Goal: Information Seeking & Learning: Learn about a topic

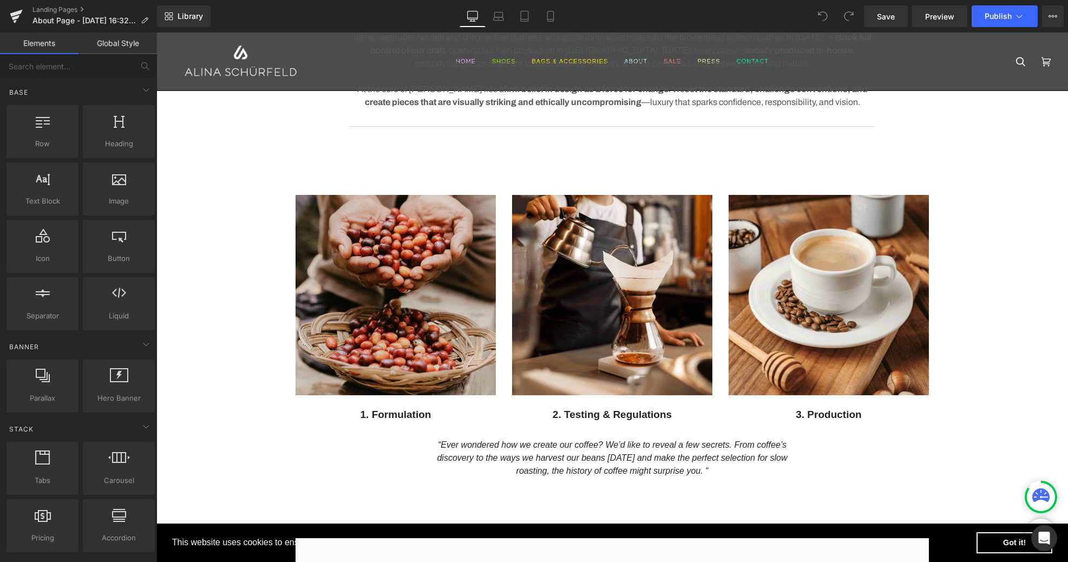
scroll to position [592, 0]
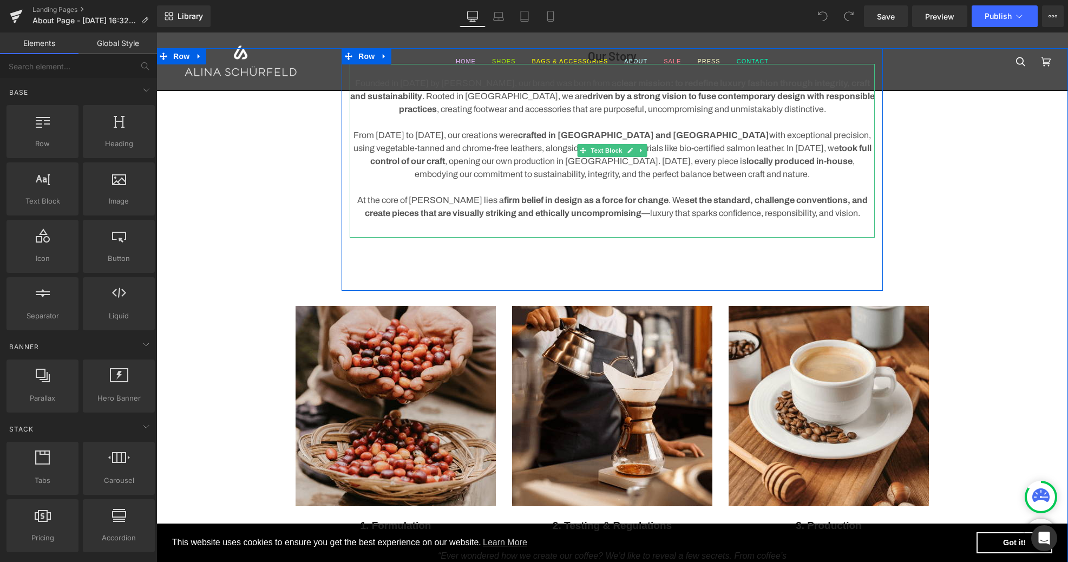
click at [694, 205] on p "At the core of [PERSON_NAME] lies a firm belief in design as a force for change…" at bounding box center [612, 207] width 525 height 26
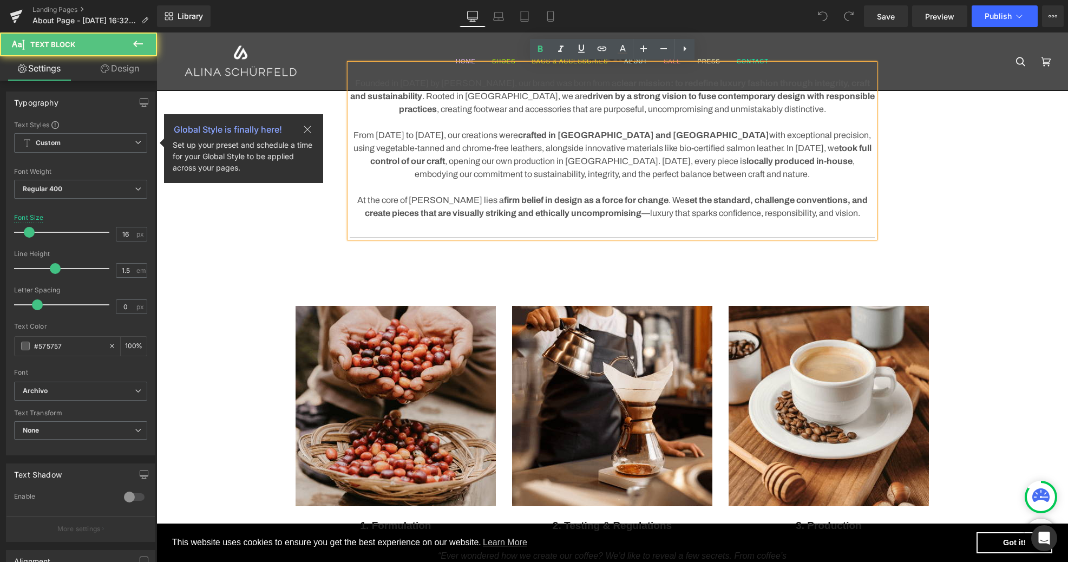
click at [651, 213] on p "At the core of [PERSON_NAME] lies a firm belief in design as a force for change…" at bounding box center [612, 207] width 525 height 26
click at [845, 202] on strong "set the standard, challenge conventions, and create pieces that are visually st…" at bounding box center [618, 206] width 500 height 22
click at [647, 212] on strong "set the standard, challenge conventions and create pieces that are visually str…" at bounding box center [617, 206] width 498 height 22
click at [818, 214] on p "At the core of [PERSON_NAME] lies a firm belief in design as a force for change…" at bounding box center [612, 207] width 525 height 26
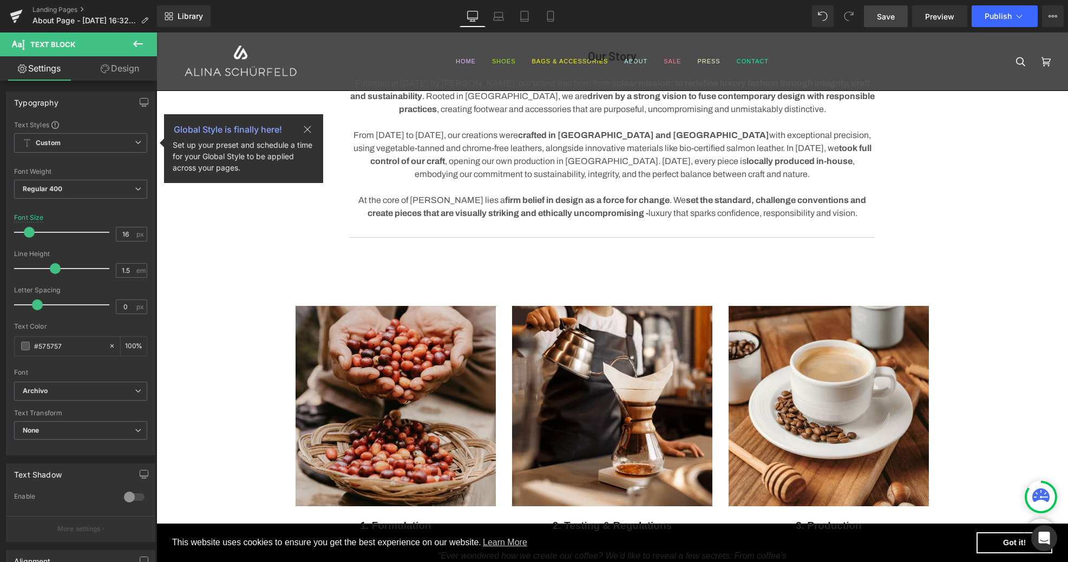
click at [888, 15] on span "Save" at bounding box center [886, 16] width 18 height 11
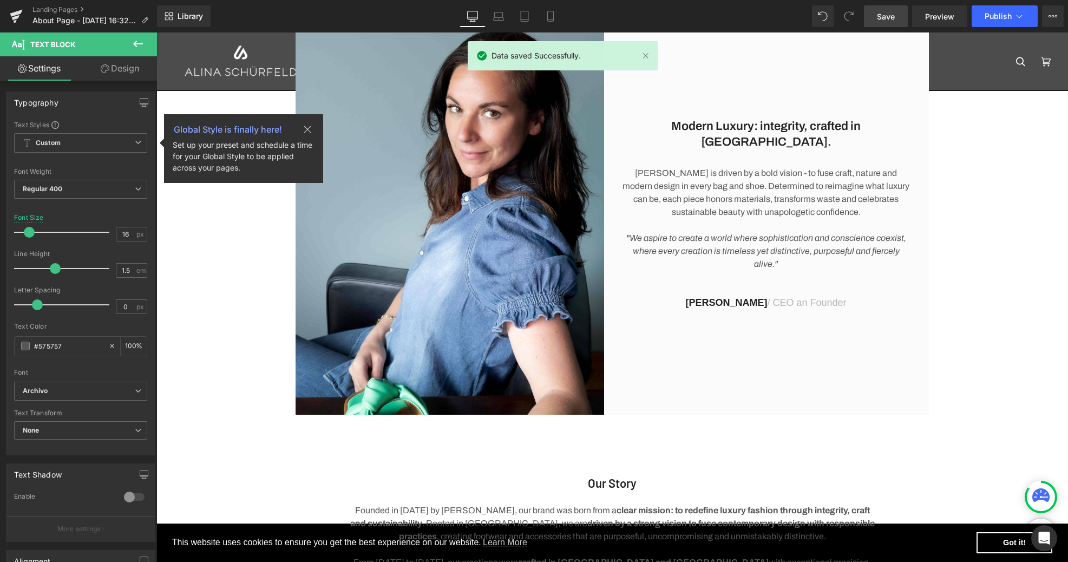
scroll to position [164, 0]
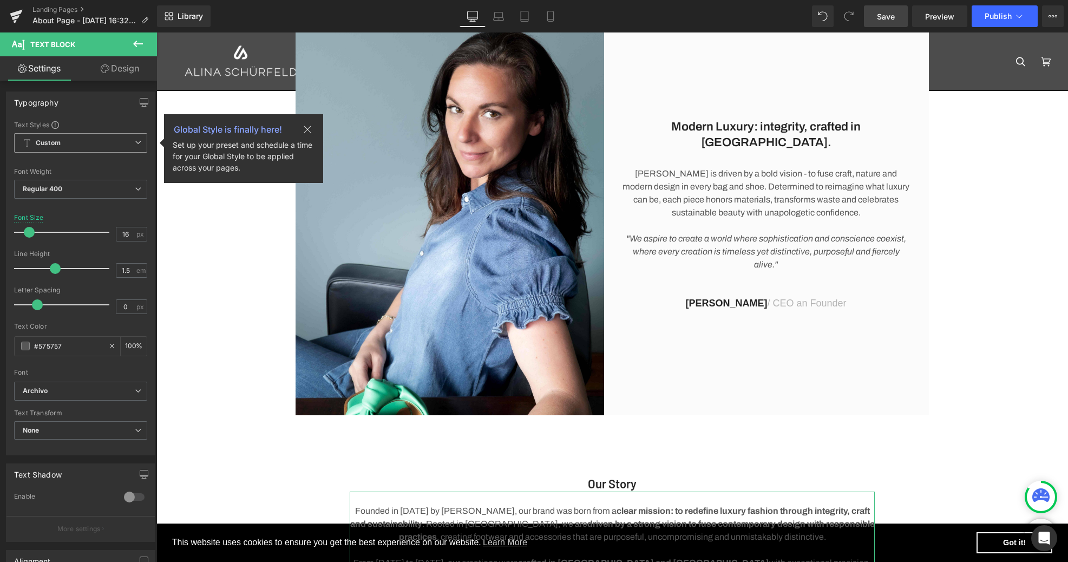
click at [308, 129] on icon at bounding box center [307, 129] width 7 height 7
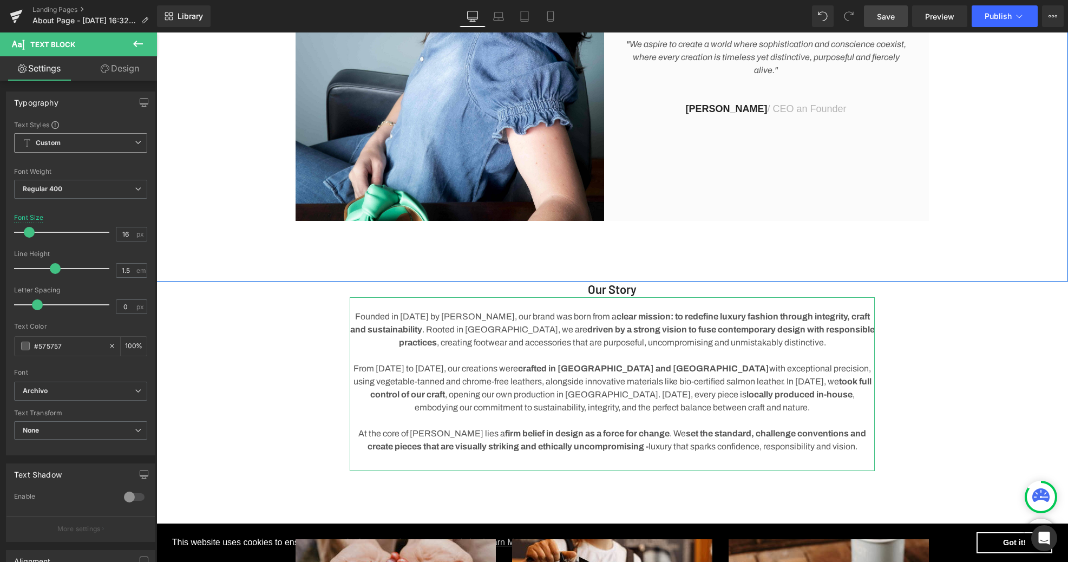
scroll to position [371, 0]
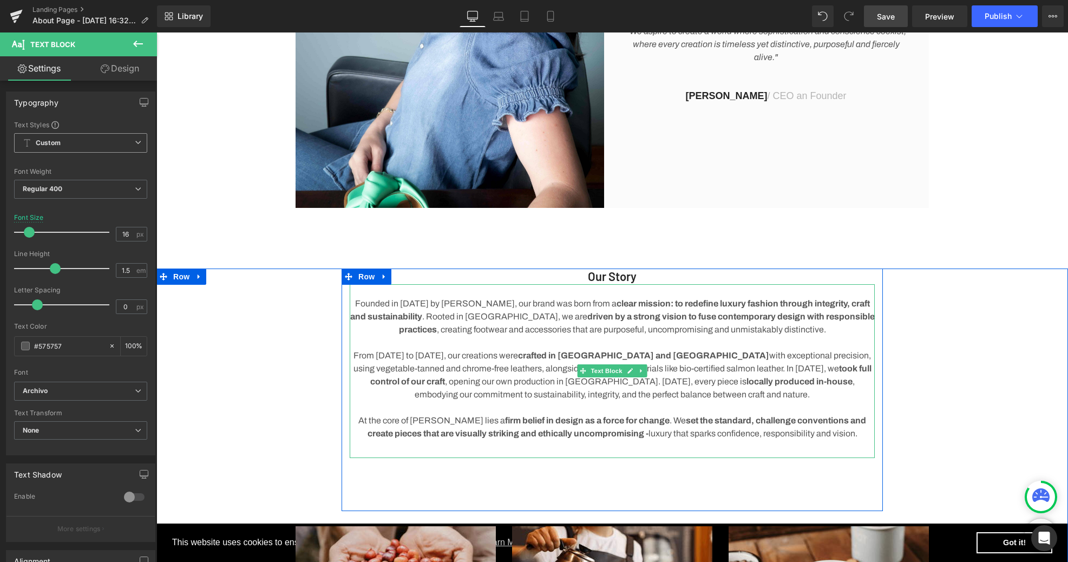
click at [702, 366] on strong "took full control of our craft" at bounding box center [620, 375] width 501 height 22
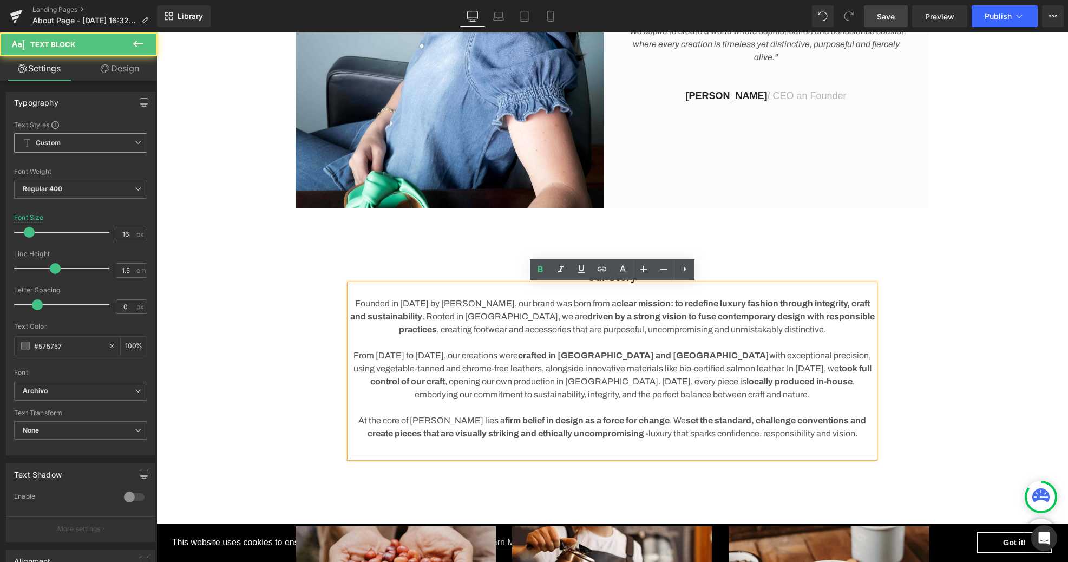
drag, startPoint x: 796, startPoint y: 369, endPoint x: 540, endPoint y: 382, distance: 256.3
click at [540, 382] on p "From [DATE] to [DATE], our creations were crafted in [GEOGRAPHIC_DATA] and [GEO…" at bounding box center [612, 375] width 525 height 52
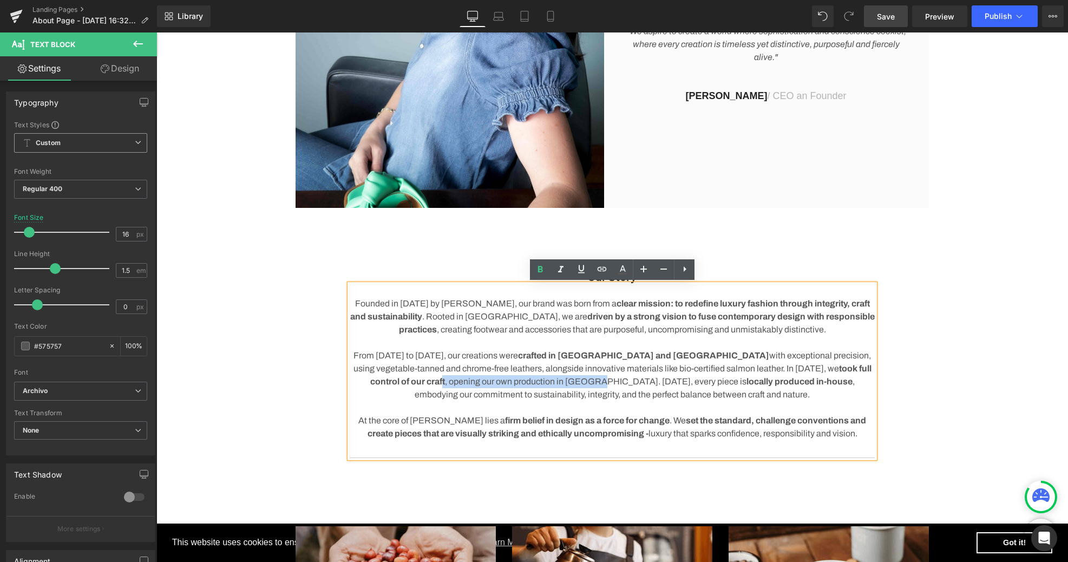
drag, startPoint x: 789, startPoint y: 369, endPoint x: 494, endPoint y: 316, distance: 299.6
click at [441, 381] on p "From [DATE] to [DATE], our creations were crafted in [GEOGRAPHIC_DATA] and [GEO…" at bounding box center [612, 375] width 525 height 52
click at [538, 267] on icon at bounding box center [540, 269] width 5 height 6
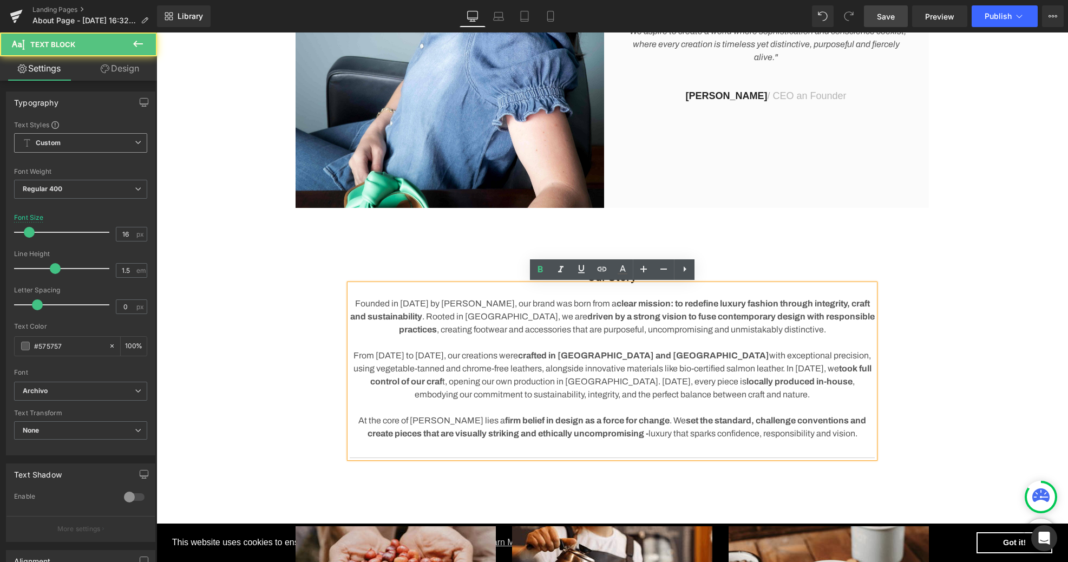
click at [815, 386] on p "From [DATE] to [DATE], our creations were crafted in [GEOGRAPHIC_DATA] and [GEO…" at bounding box center [612, 375] width 525 height 52
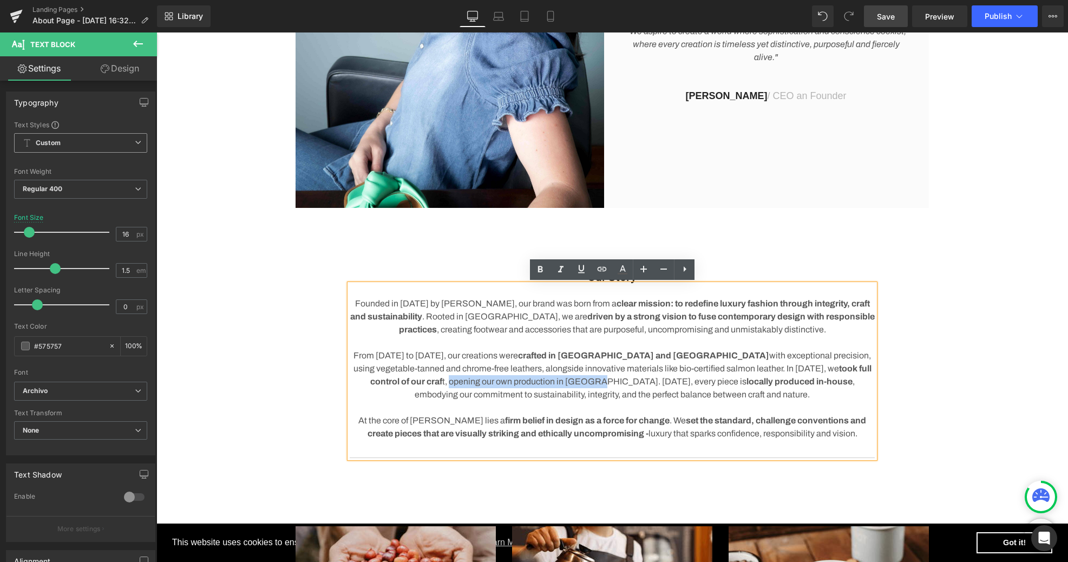
drag, startPoint x: 796, startPoint y: 371, endPoint x: 441, endPoint y: 382, distance: 354.7
click at [441, 382] on p "From [DATE] to [DATE], our creations were crafted in [GEOGRAPHIC_DATA] and [GEO…" at bounding box center [612, 375] width 525 height 52
click at [543, 268] on icon at bounding box center [540, 269] width 13 height 13
click at [664, 377] on strong "opening our own production in [GEOGRAPHIC_DATA]" at bounding box center [553, 381] width 224 height 9
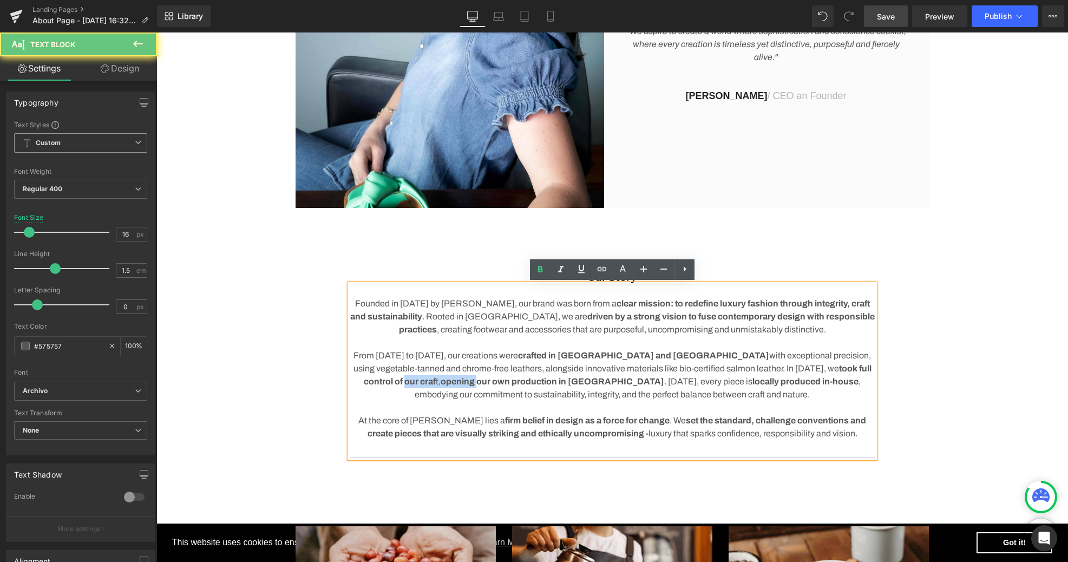
drag, startPoint x: 832, startPoint y: 367, endPoint x: 758, endPoint y: 368, distance: 74.2
click at [758, 368] on p "From [DATE] to [DATE], our creations were crafted in [GEOGRAPHIC_DATA] and [GEO…" at bounding box center [612, 375] width 525 height 52
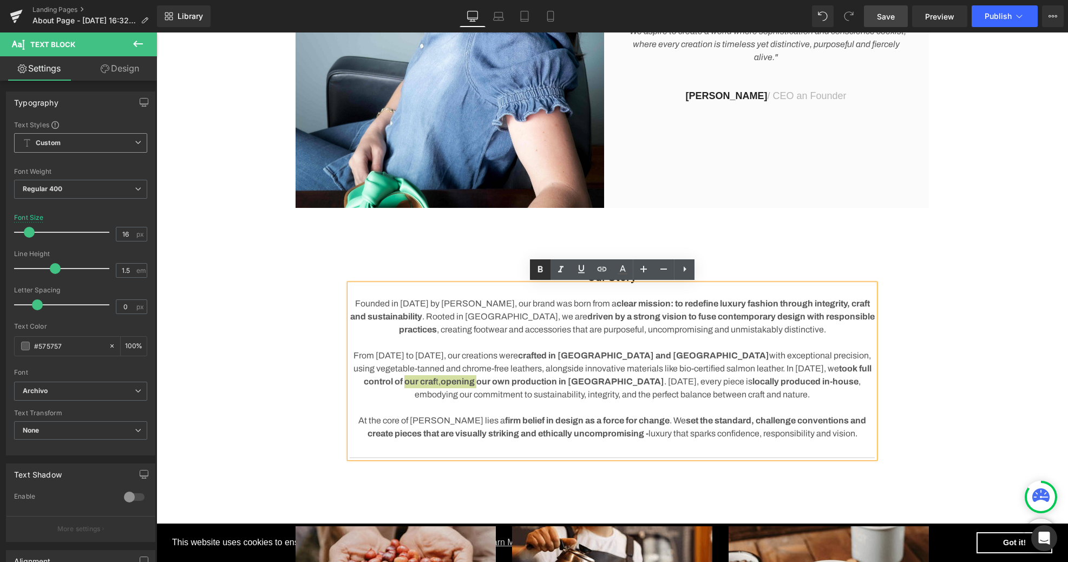
click at [542, 273] on icon at bounding box center [540, 269] width 13 height 13
click at [541, 271] on icon at bounding box center [540, 269] width 5 height 6
drag, startPoint x: 684, startPoint y: 370, endPoint x: 860, endPoint y: 370, distance: 175.9
click at [860, 370] on p "From [DATE] to [DATE], our creations were crafted in [GEOGRAPHIC_DATA] and [GEO…" at bounding box center [612, 375] width 525 height 52
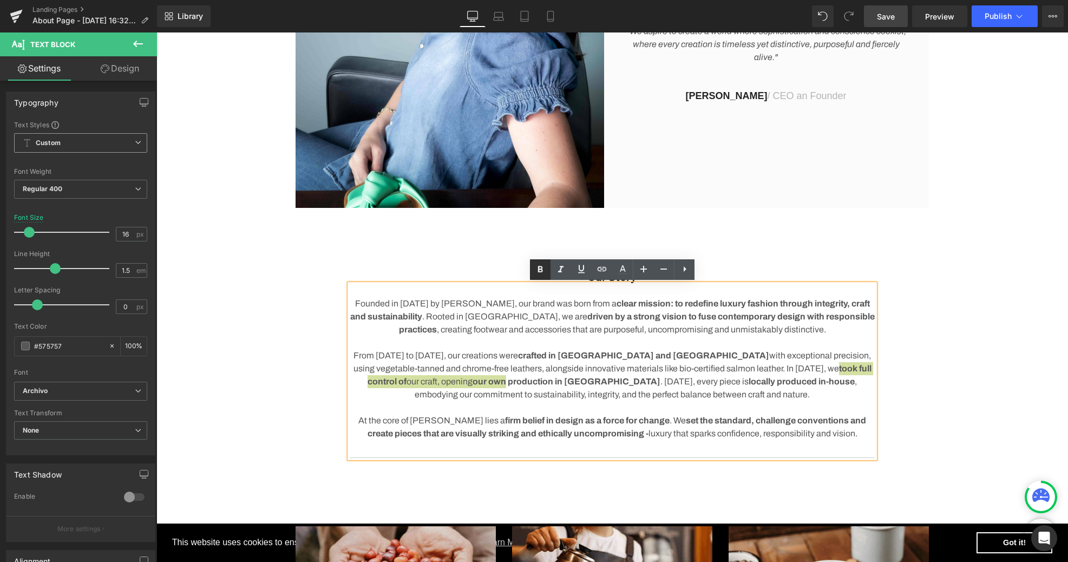
click at [542, 271] on icon at bounding box center [540, 269] width 5 height 6
drag, startPoint x: 704, startPoint y: 368, endPoint x: 857, endPoint y: 365, distance: 153.2
click at [857, 365] on p "From [DATE] to [DATE], our creations were crafted in [GEOGRAPHIC_DATA] and [GEO…" at bounding box center [612, 375] width 525 height 52
click at [535, 271] on icon at bounding box center [540, 269] width 13 height 13
click at [802, 416] on strong "set the standard, challenge conventions and create pieces that are visually str…" at bounding box center [617, 427] width 499 height 22
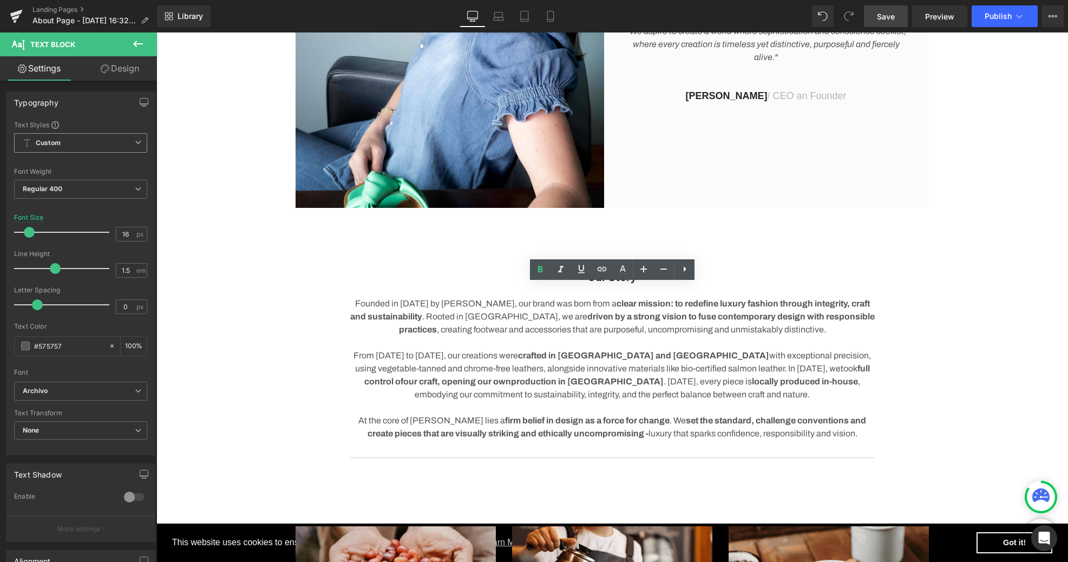
click at [884, 18] on span "Save" at bounding box center [886, 16] width 18 height 11
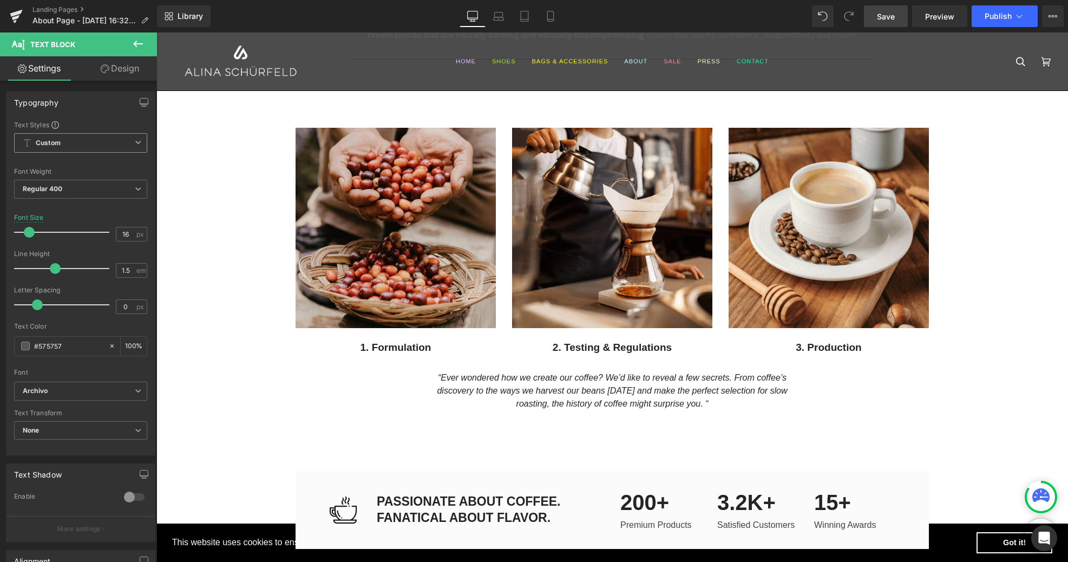
scroll to position [688, 0]
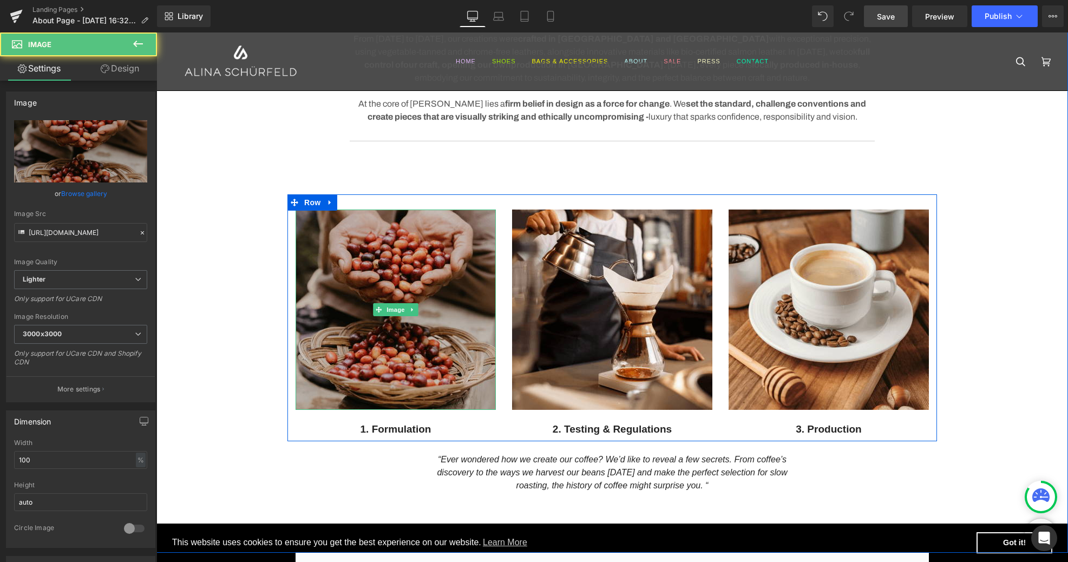
click at [335, 320] on img at bounding box center [396, 309] width 200 height 200
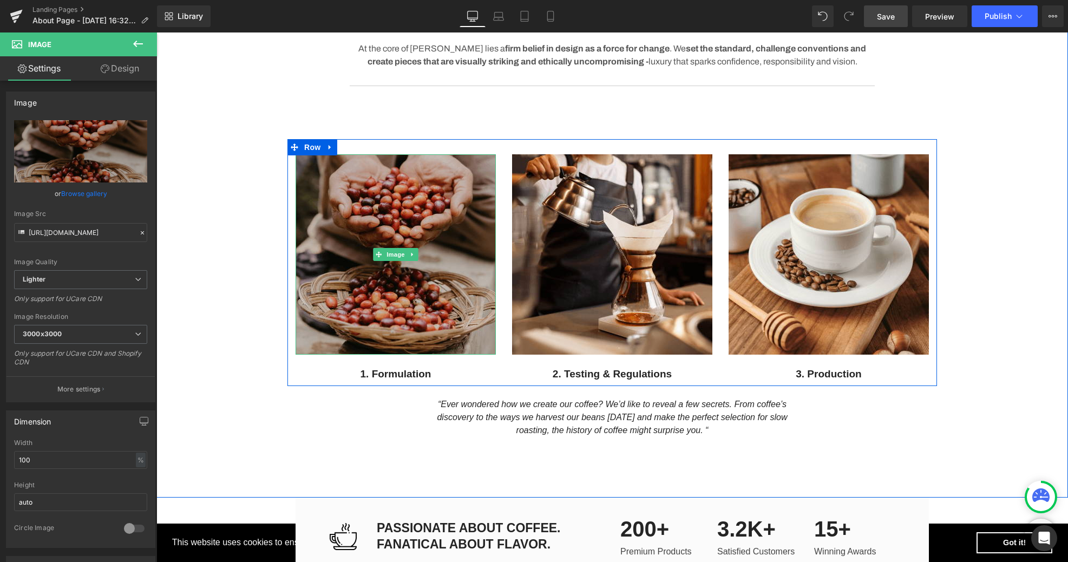
scroll to position [814, 0]
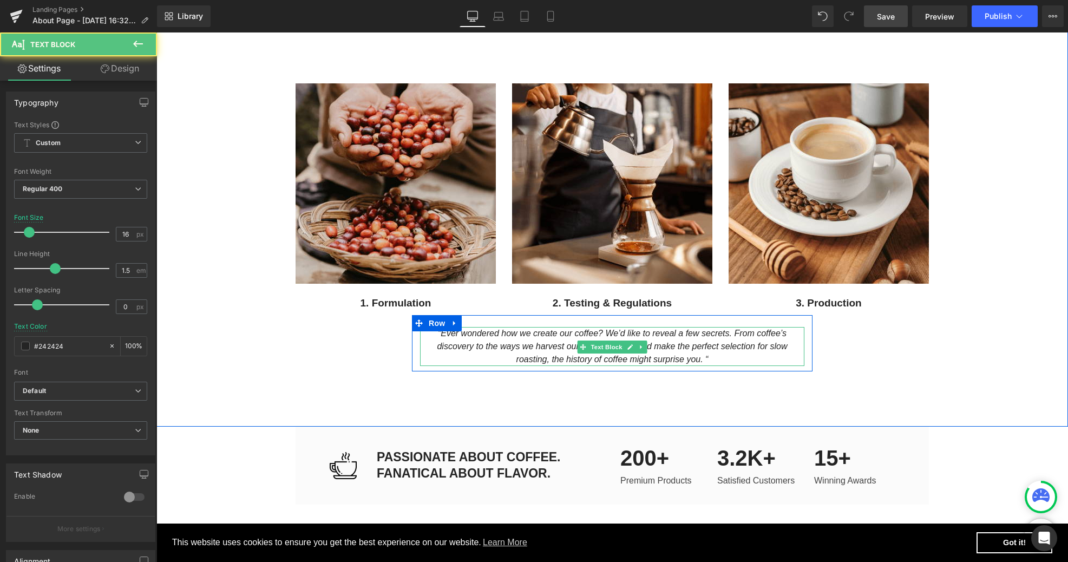
click at [494, 347] on span "“Ever wondered how we create our coffee? We’d like to reveal a few secrets. Fro…" at bounding box center [612, 346] width 350 height 35
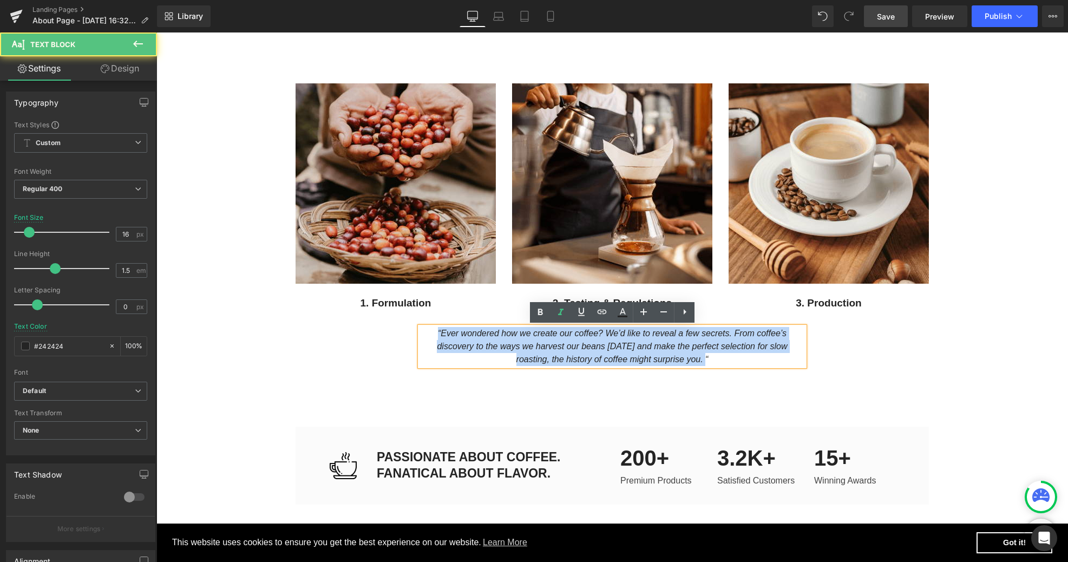
drag, startPoint x: 436, startPoint y: 333, endPoint x: 722, endPoint y: 365, distance: 287.5
click at [722, 365] on p "“Ever wondered how we create our coffee? We’d like to reveal a few secrets. Fro…" at bounding box center [612, 346] width 384 height 39
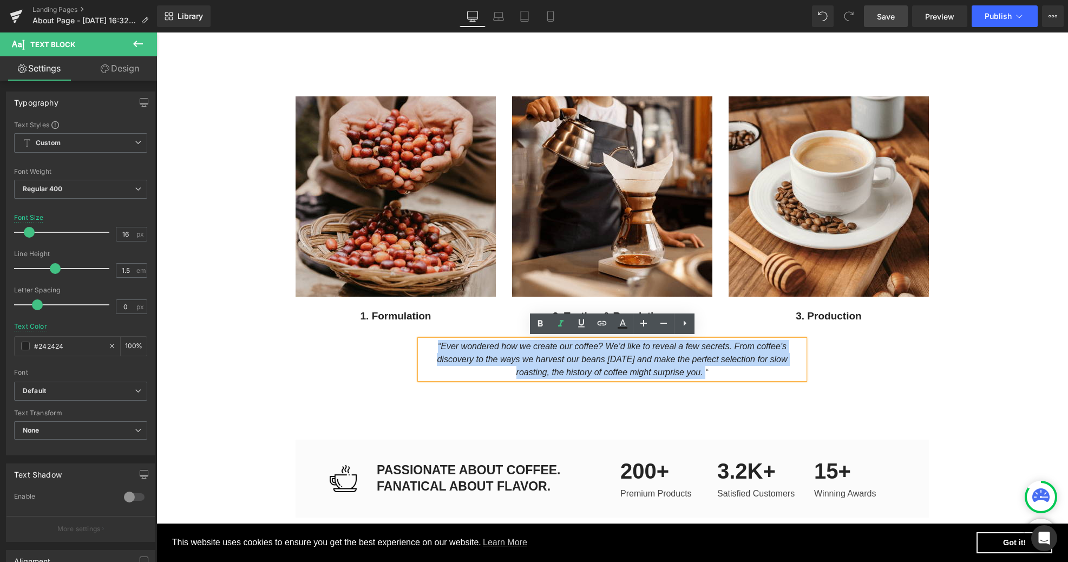
scroll to position [803, 0]
